Goal: Check status: Check status

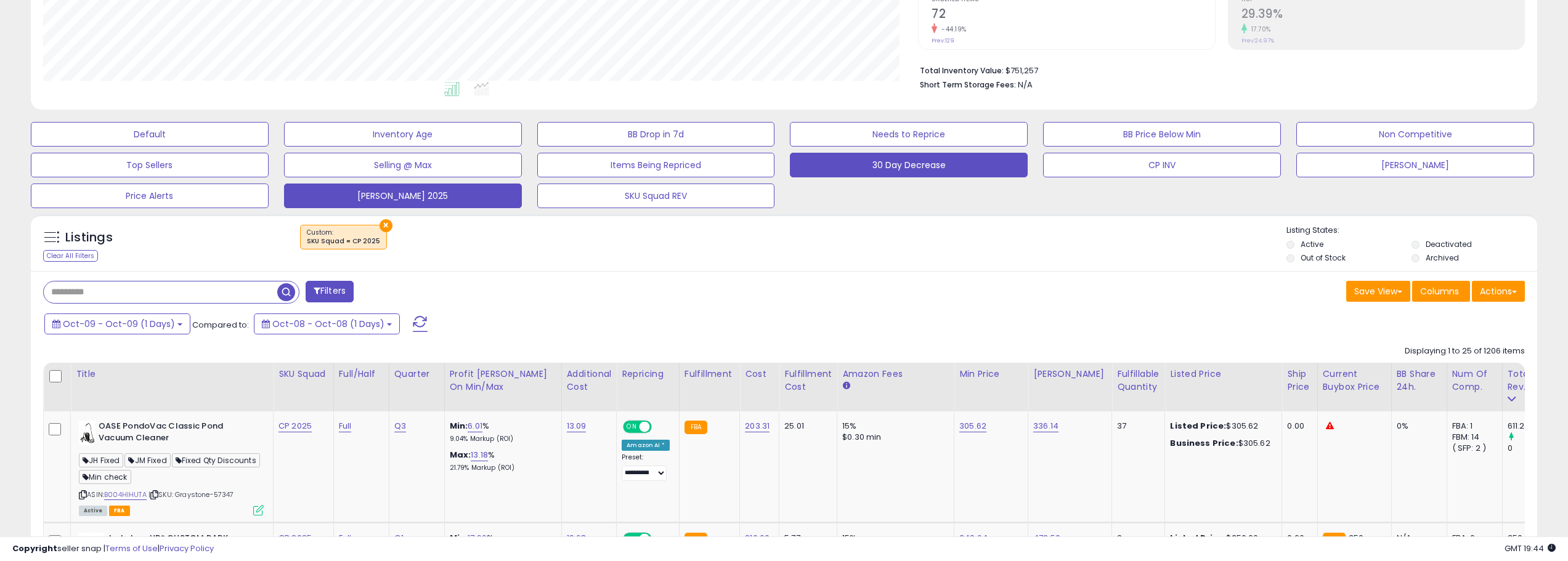
scroll to position [246, 0]
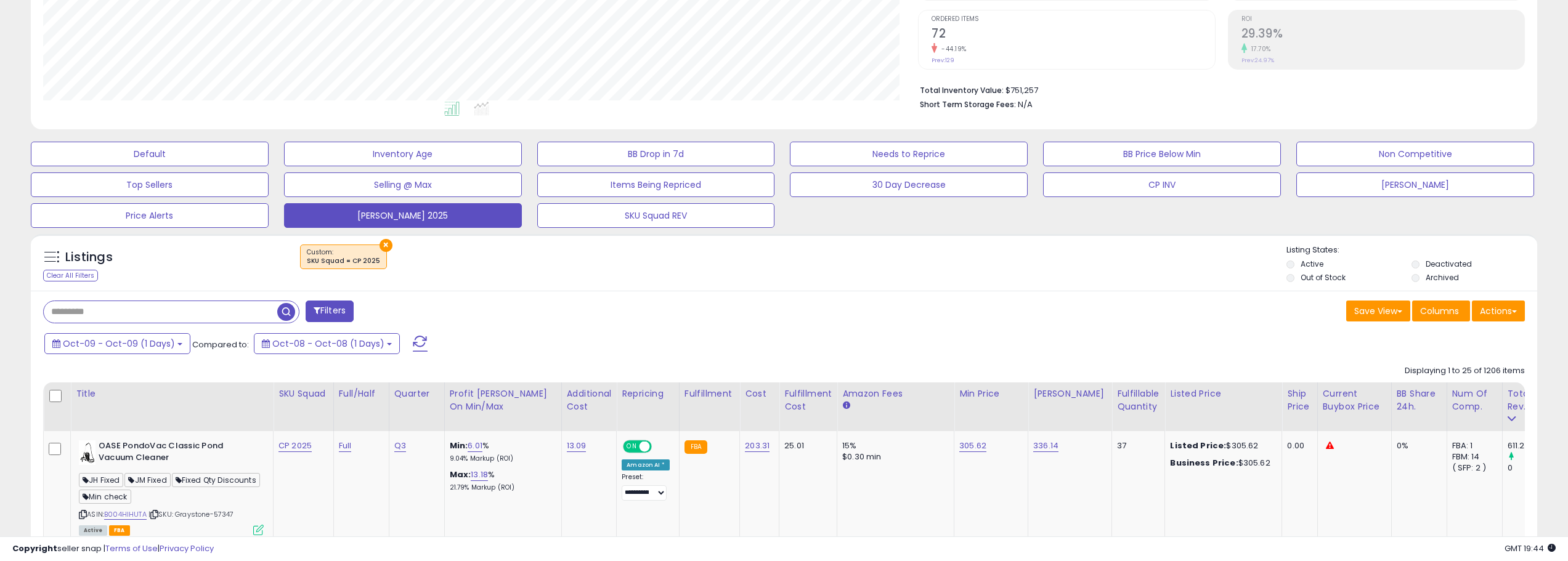
click at [413, 336] on span at bounding box center [420, 344] width 15 height 16
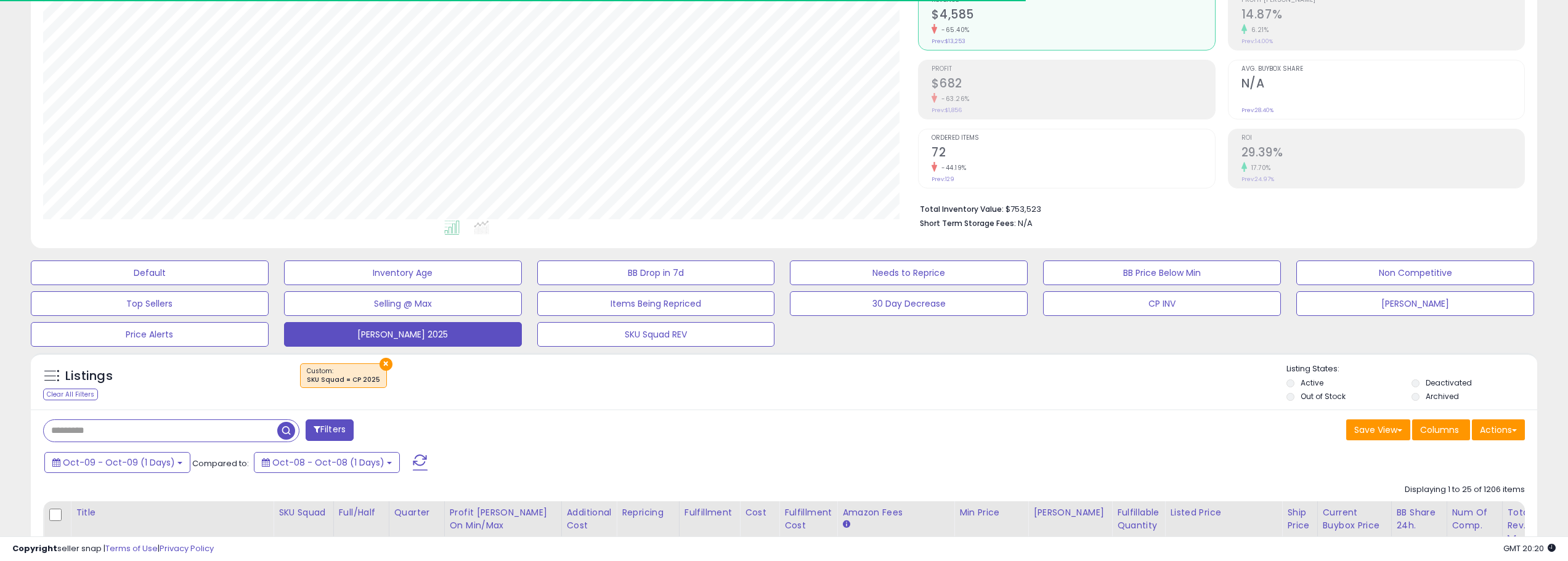
scroll to position [308, 0]
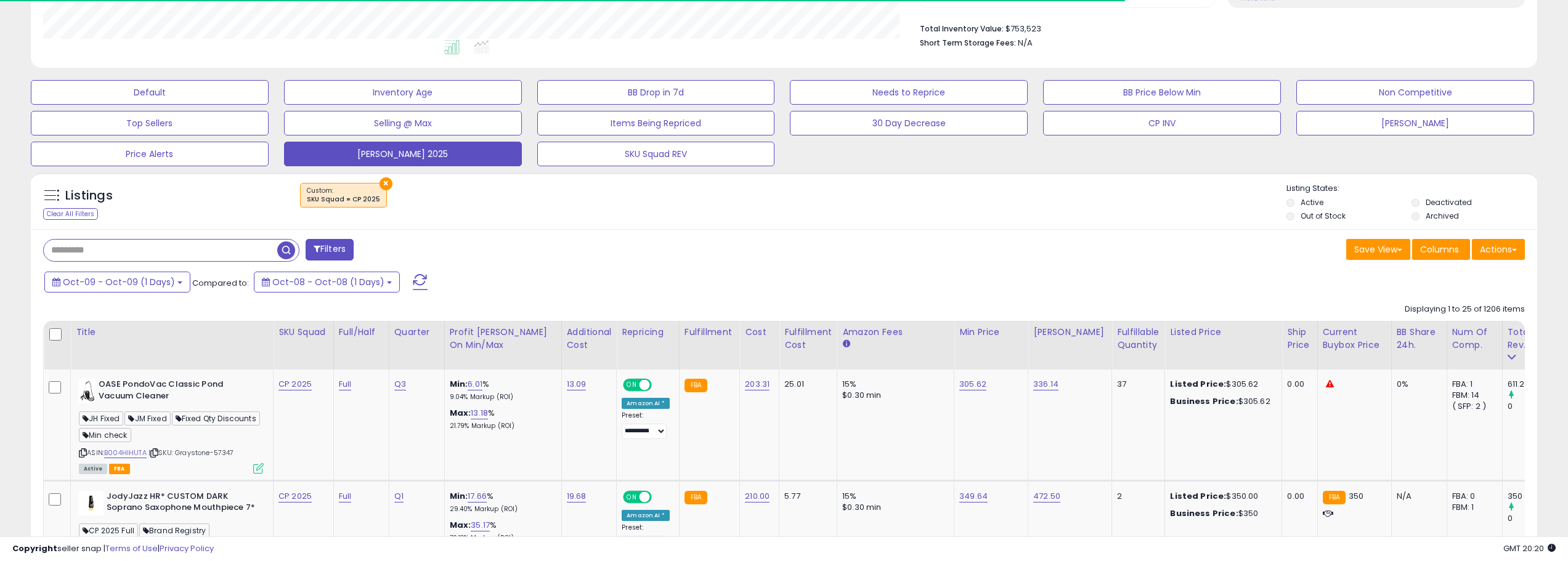
click at [175, 251] on input "text" at bounding box center [160, 251] width 234 height 21
paste input "**********"
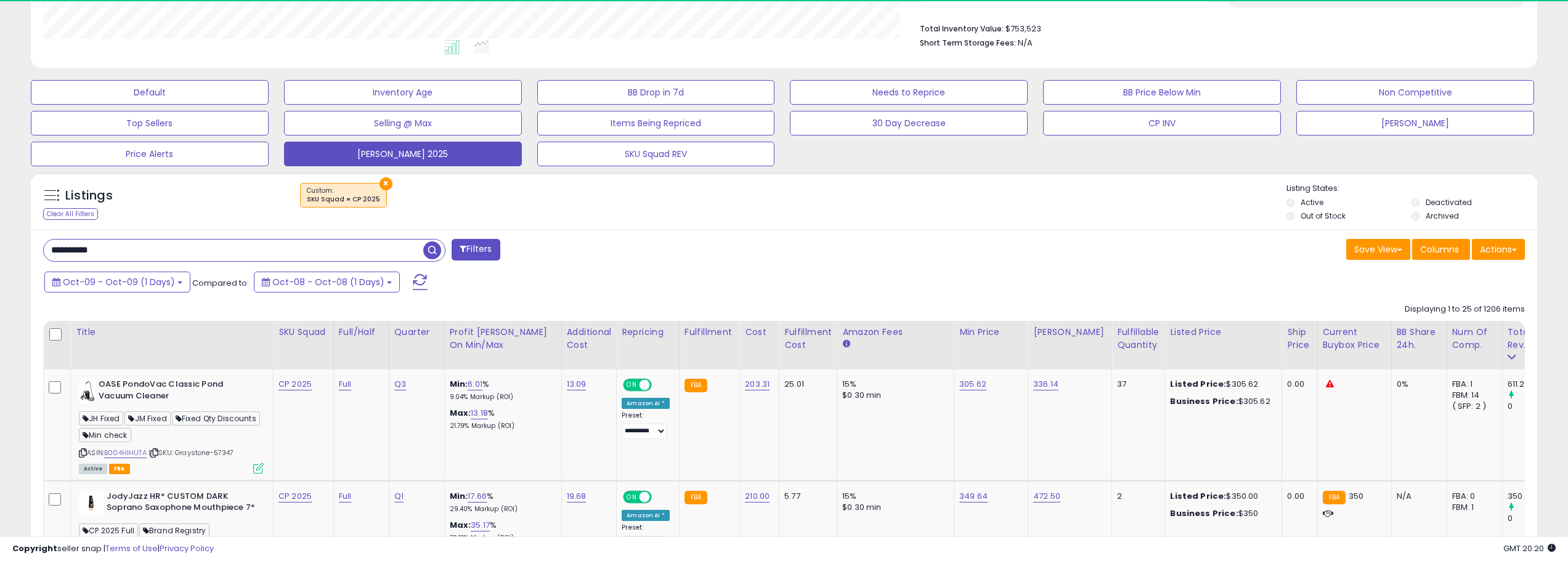
type input "**********"
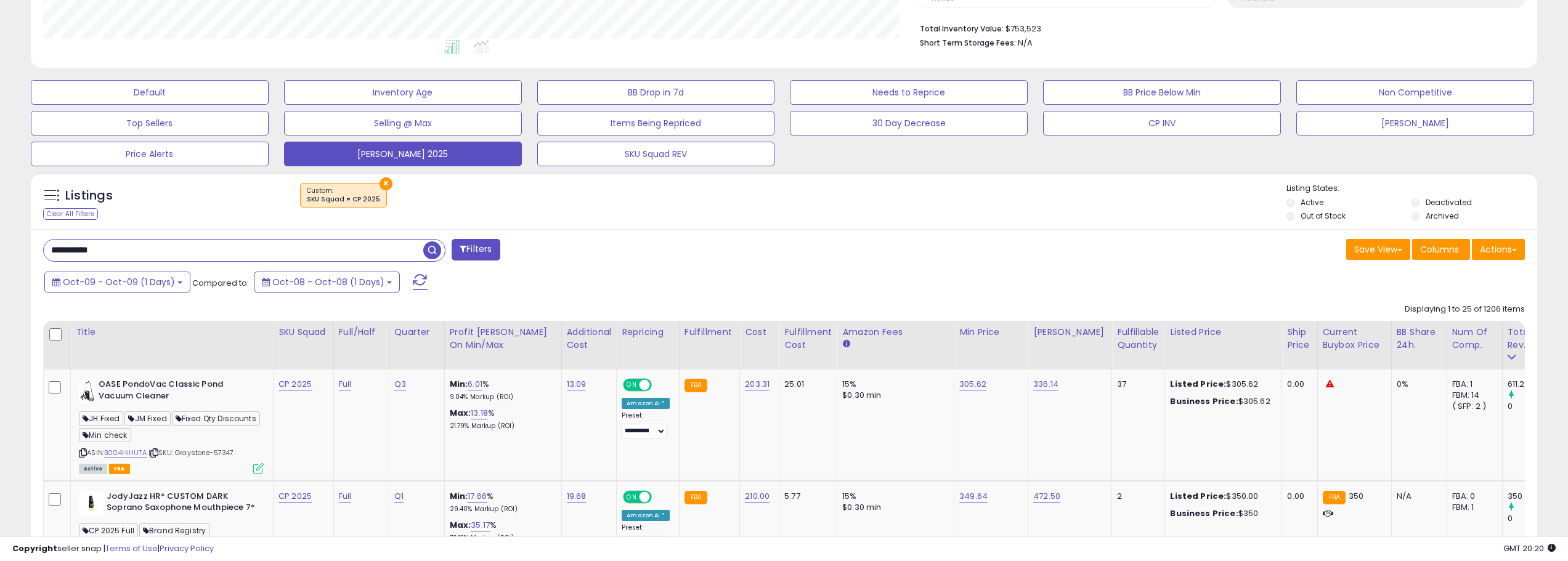
click at [381, 184] on button "×" at bounding box center [386, 184] width 13 height 13
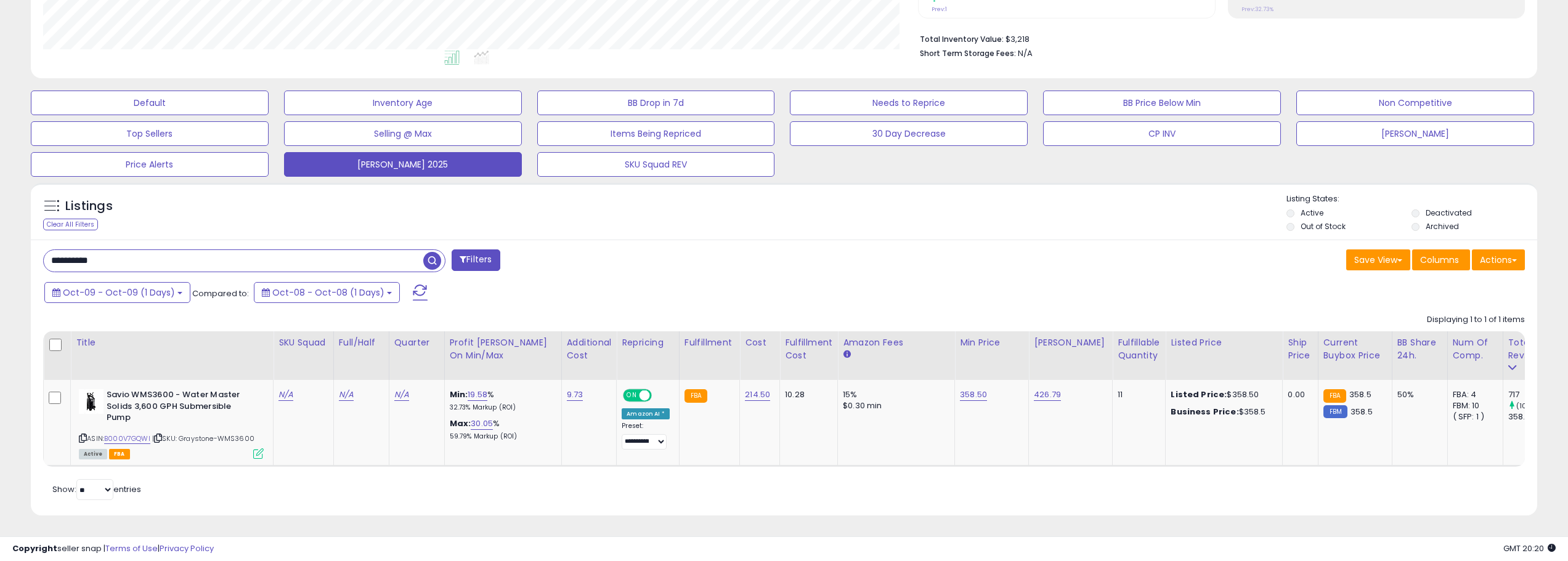
scroll to position [308, 0]
click at [149, 285] on span "Oct-09 - Oct-09 (1 Days)" at bounding box center [118, 291] width 112 height 12
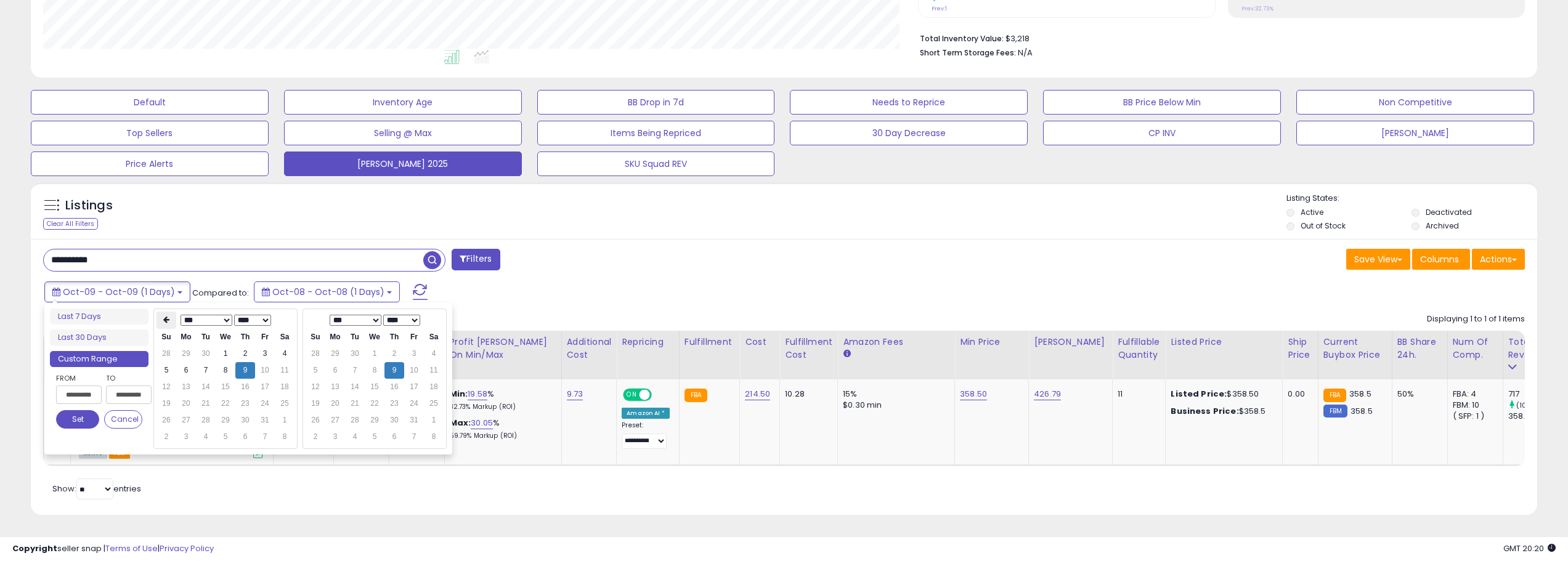
click at [166, 316] on icon at bounding box center [166, 320] width 6 height 7
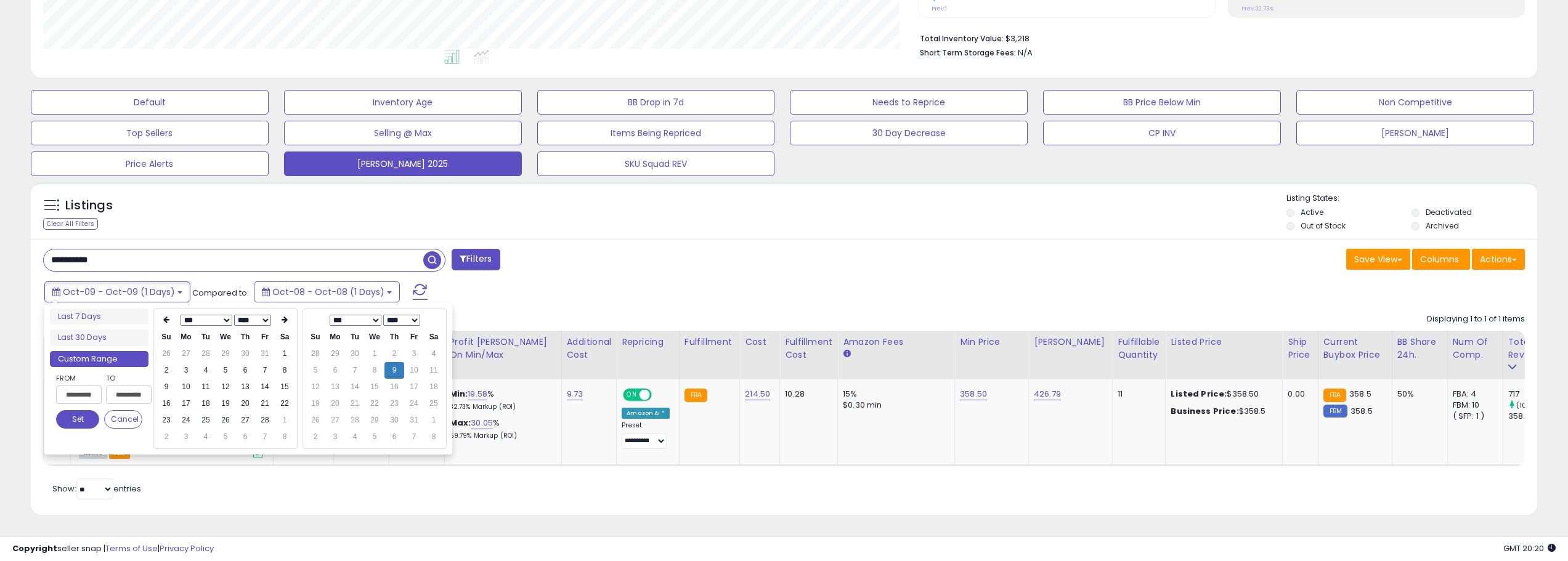
click at [166, 316] on icon at bounding box center [166, 320] width 6 height 7
click at [224, 345] on td "1" at bounding box center [226, 353] width 20 height 16
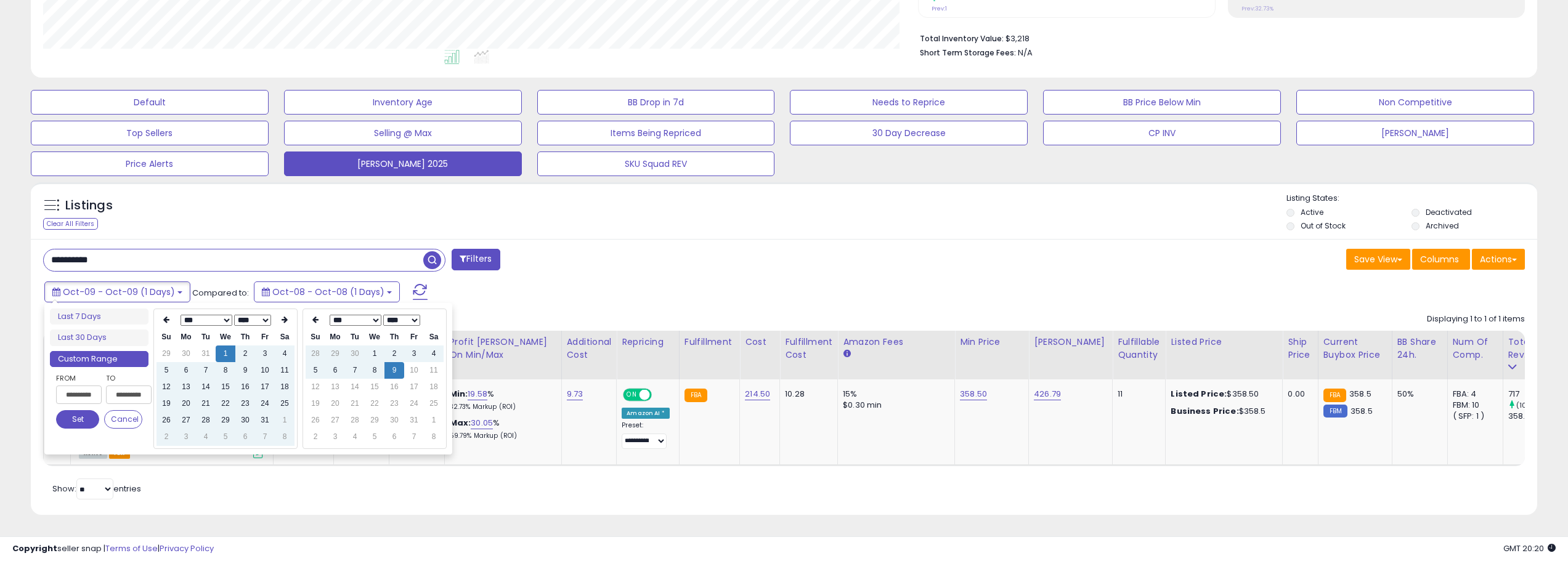
type input "**********"
click at [79, 410] on button "Set" at bounding box center [78, 419] width 43 height 19
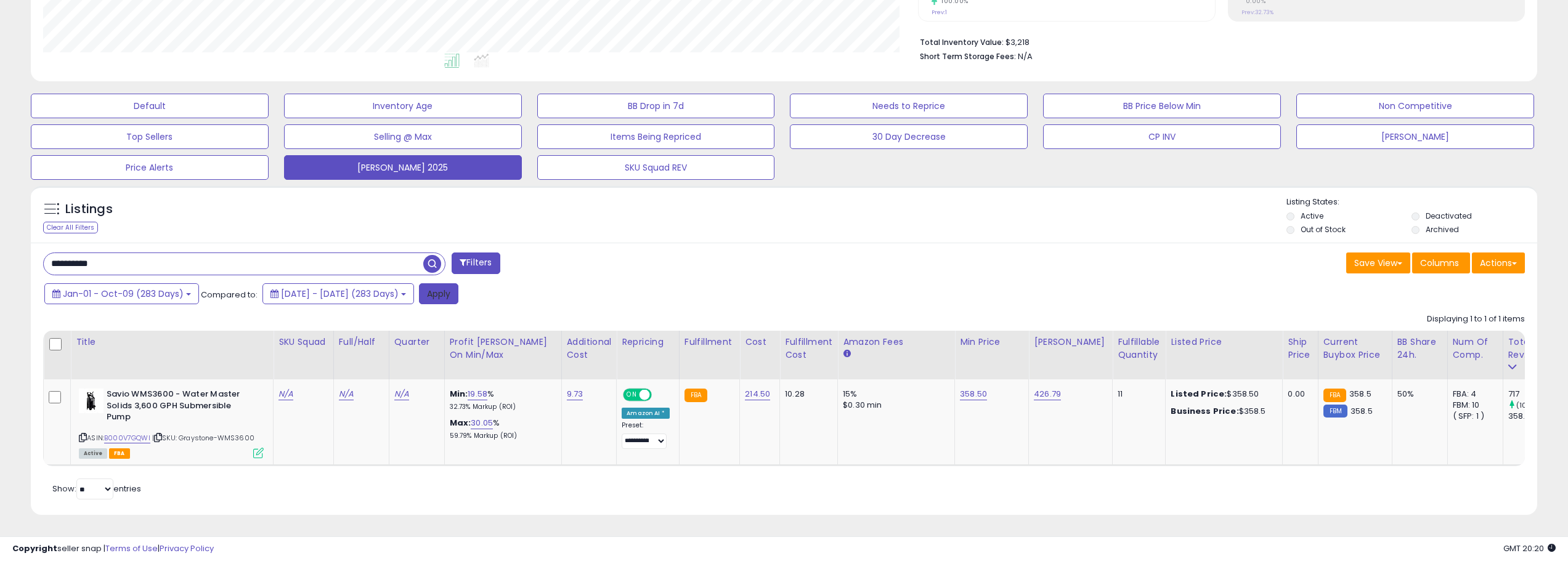
click at [459, 288] on button "Apply" at bounding box center [438, 293] width 39 height 21
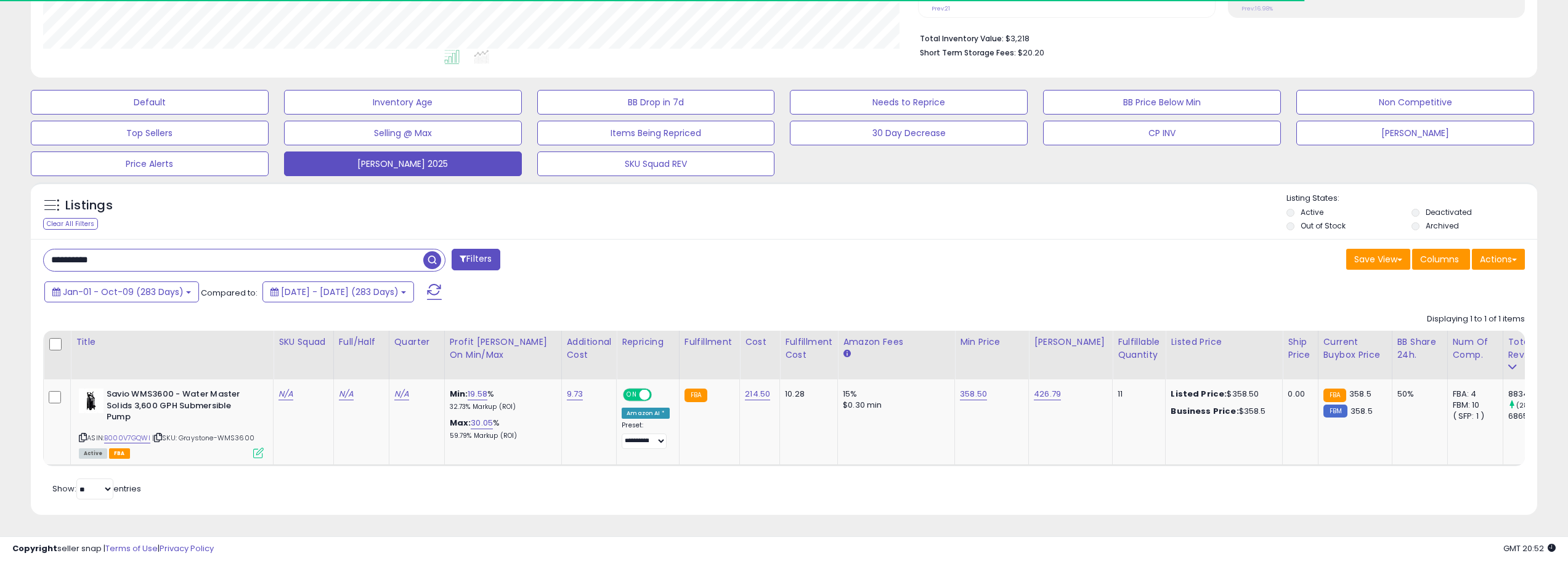
click at [384, 176] on div "Listings Clear All Filters" at bounding box center [783, 353] width 1525 height 355
click at [387, 162] on button "[PERSON_NAME] 2025" at bounding box center [403, 164] width 238 height 25
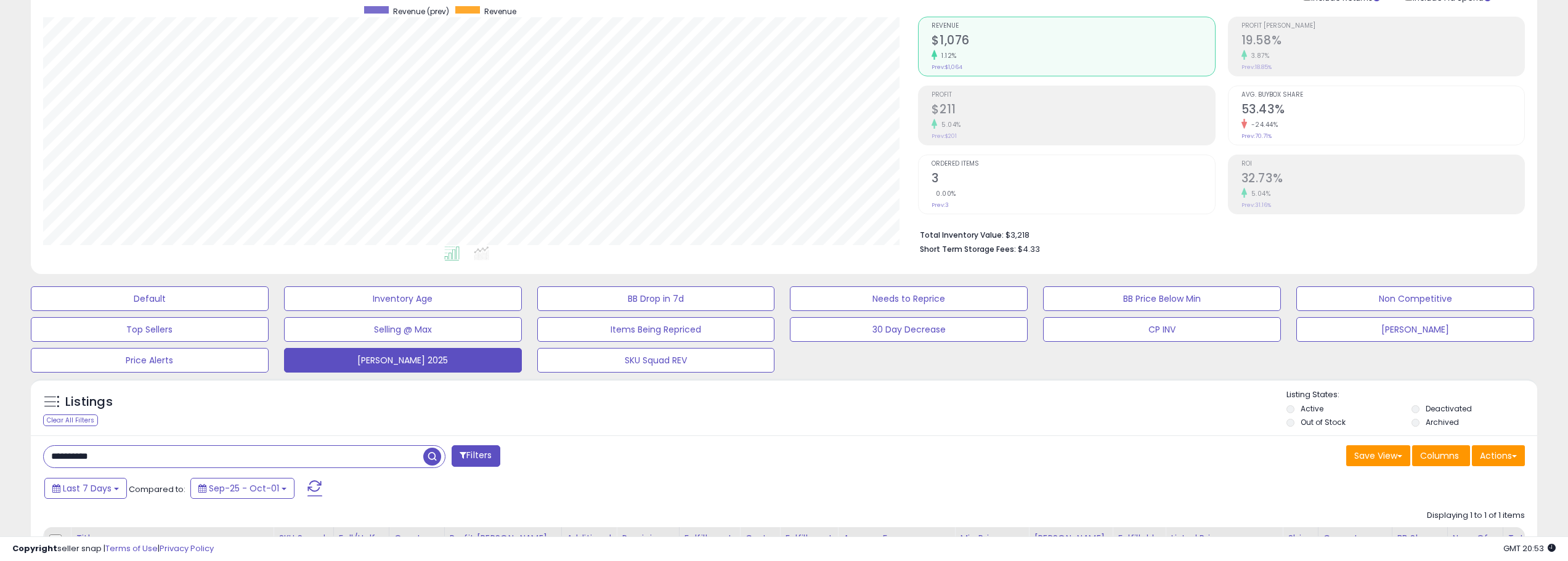
scroll to position [123, 0]
